Goal: Navigation & Orientation: Find specific page/section

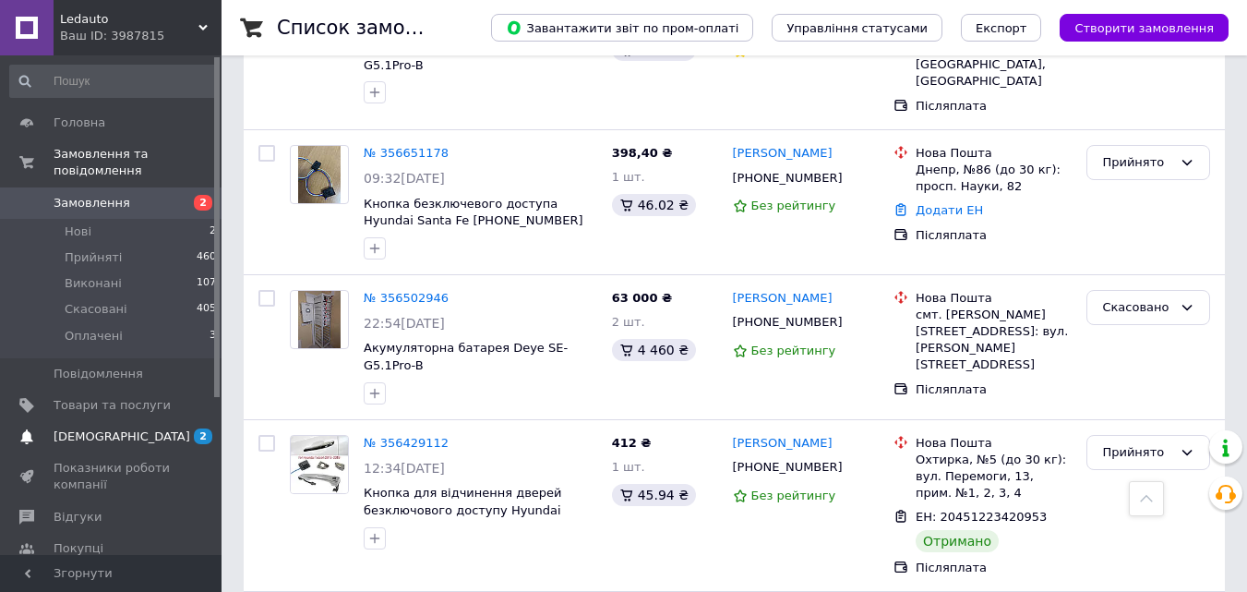
scroll to position [369, 0]
click at [99, 397] on span "Товари та послуги" at bounding box center [112, 405] width 117 height 17
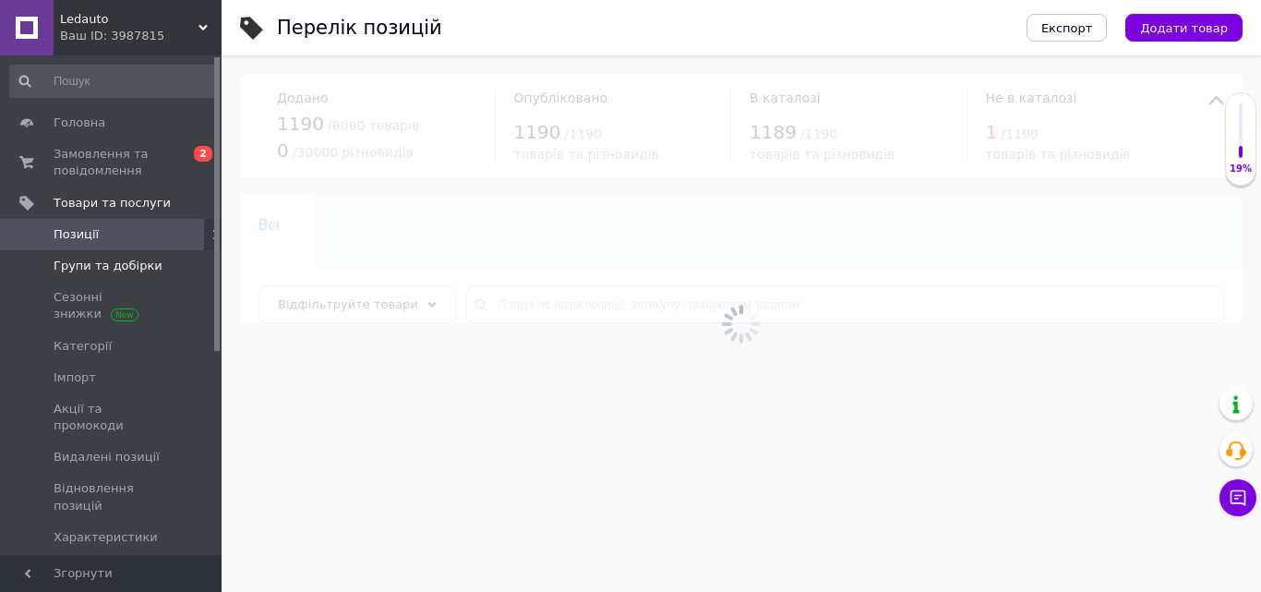
click at [56, 263] on span "Групи та добірки" at bounding box center [108, 265] width 109 height 17
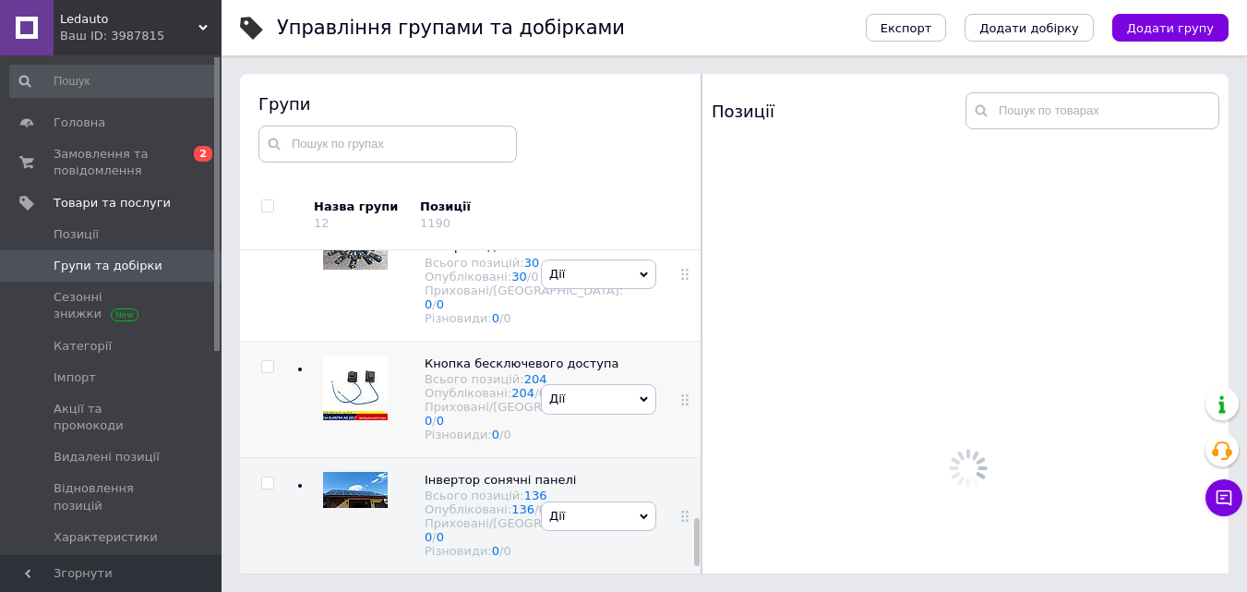
scroll to position [1839, 0]
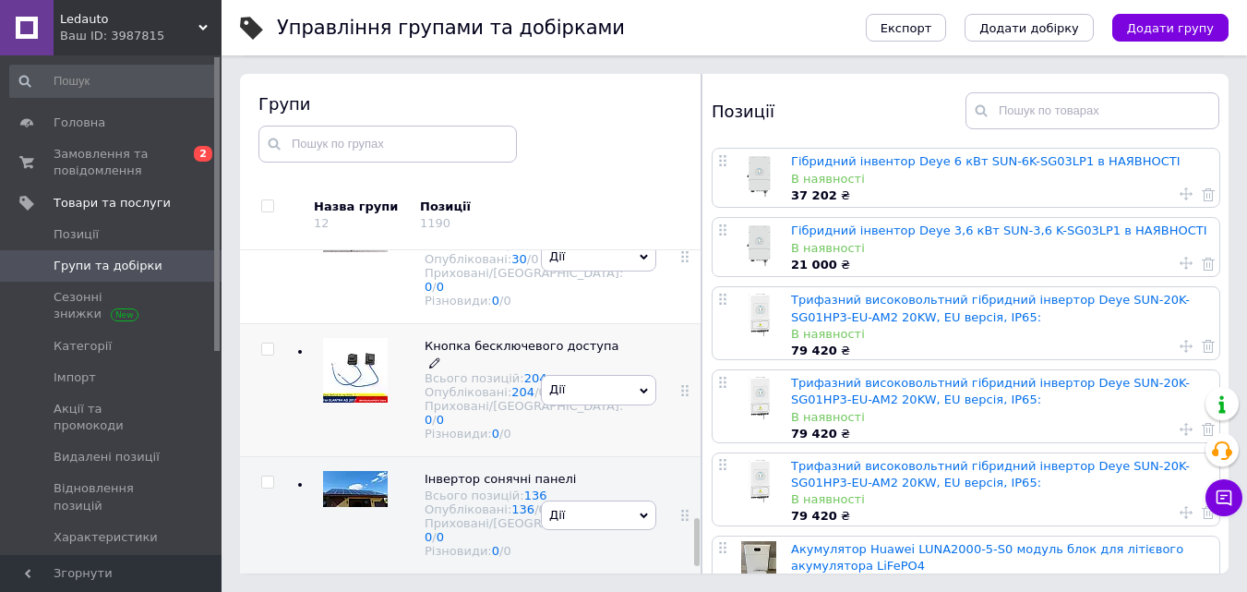
click at [449, 339] on span "Кнопка бесключевого доступа" at bounding box center [522, 346] width 194 height 14
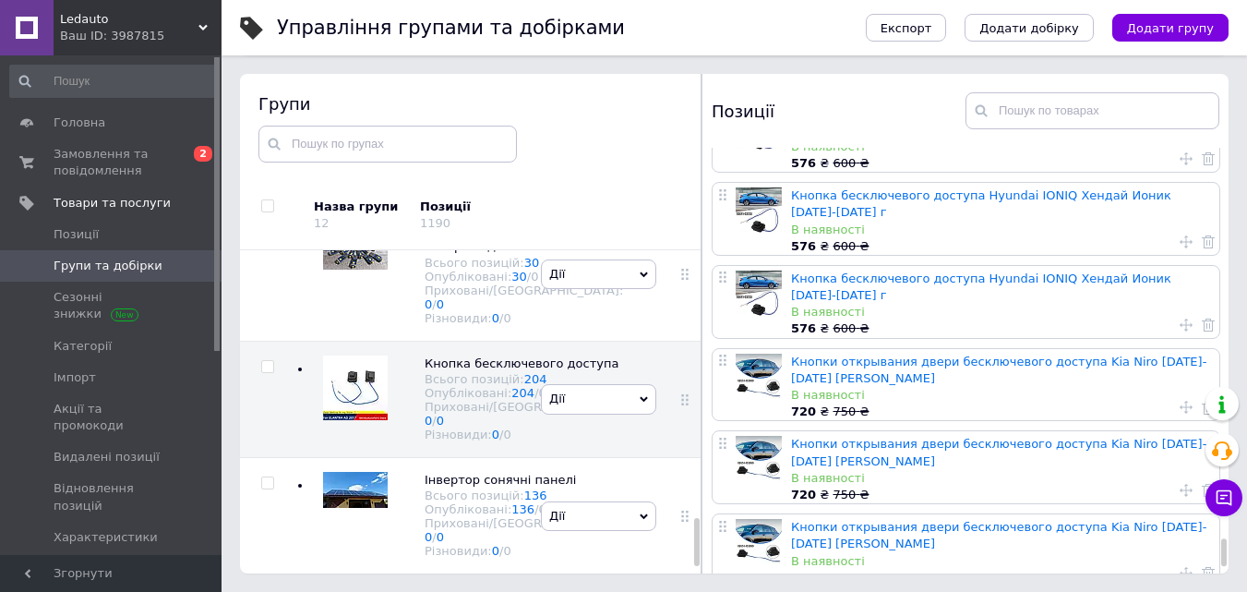
scroll to position [7549, 0]
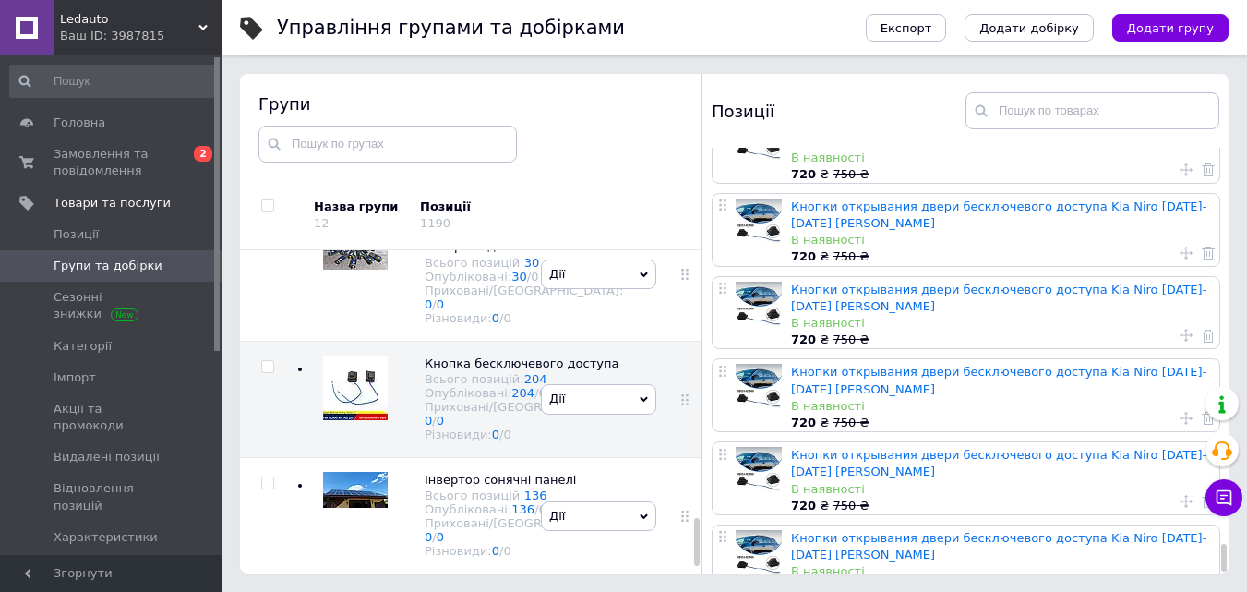
drag, startPoint x: 1223, startPoint y: 260, endPoint x: 1215, endPoint y: 573, distance: 313.0
click at [1215, 573] on div "Кнопка открывания двери бесключевого доступа Hyundai tucson Хендай Туксон [DATE…" at bounding box center [965, 360] width 526 height 425
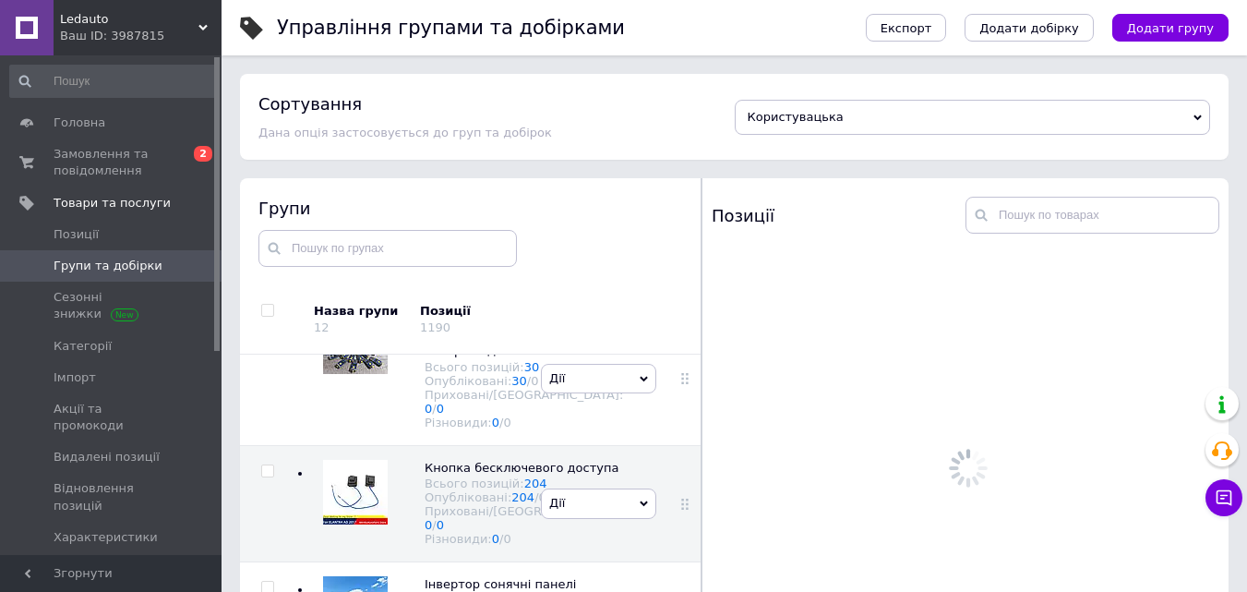
scroll to position [0, 0]
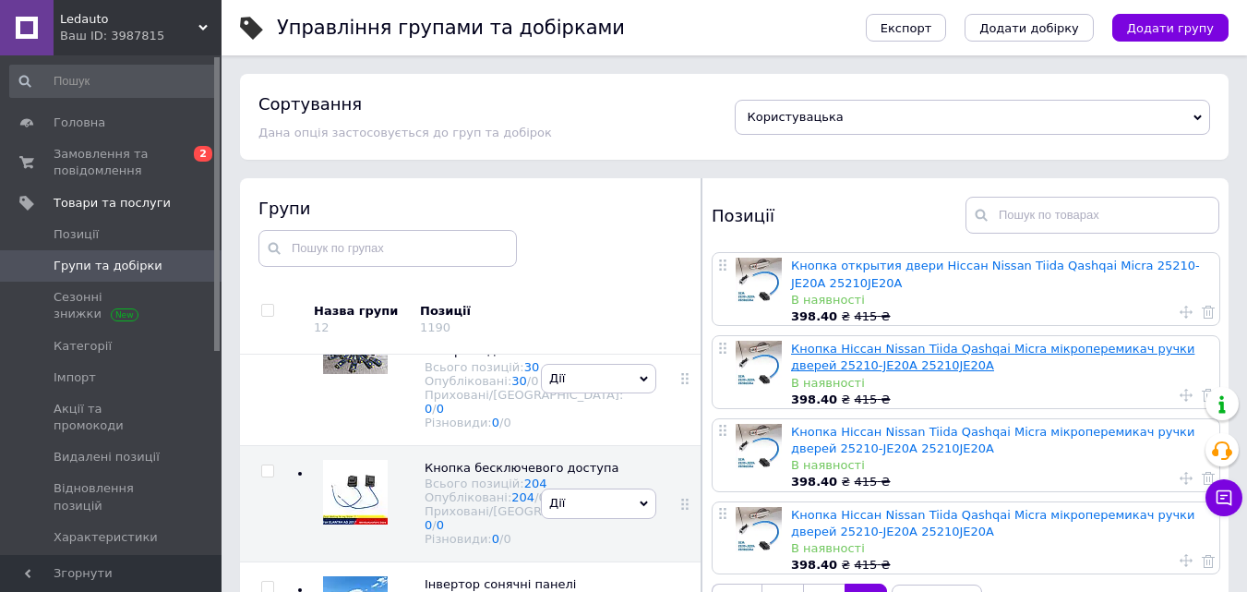
click at [835, 358] on link "Кнопка Ніссан Nissan Tiida Qashqai Micra мікроперемикач ручки дверей 25210-JE20…" at bounding box center [992, 356] width 403 height 30
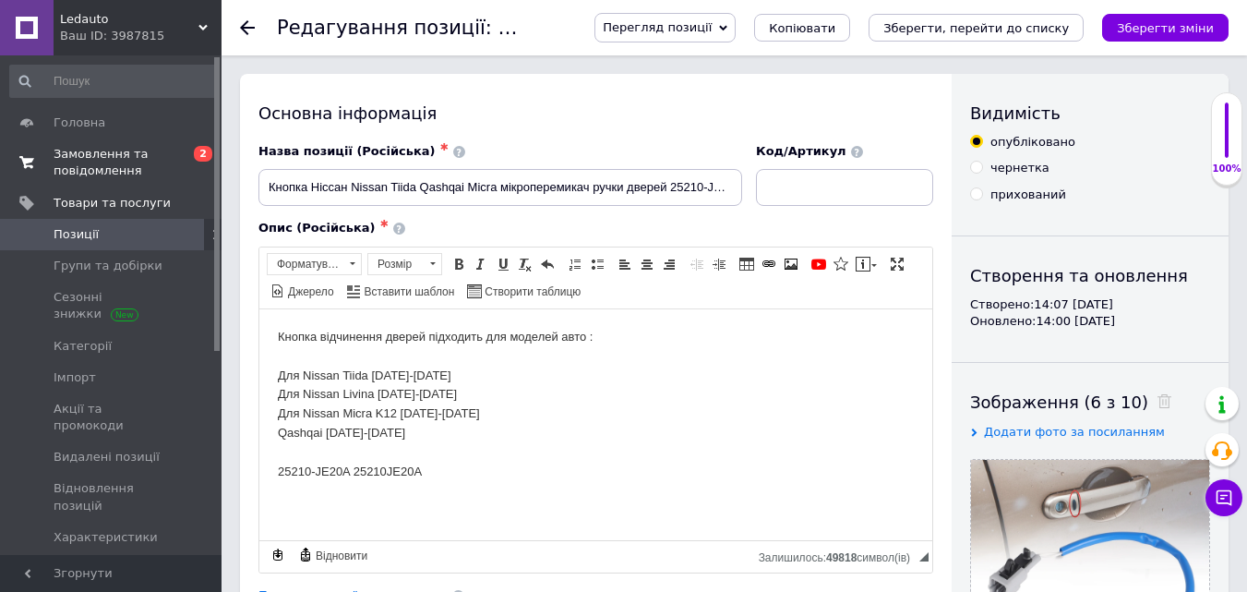
click at [106, 151] on span "Замовлення та повідомлення" at bounding box center [112, 162] width 117 height 33
